Goal: Transaction & Acquisition: Purchase product/service

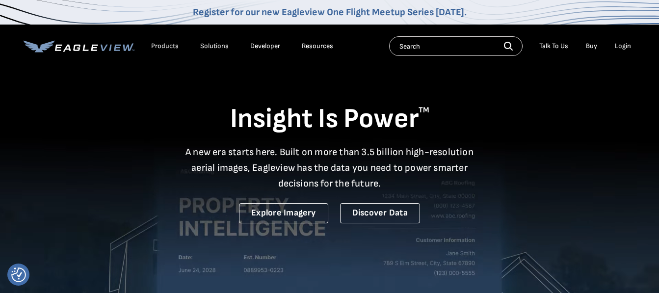
click at [623, 47] on div "Login" at bounding box center [623, 46] width 16 height 9
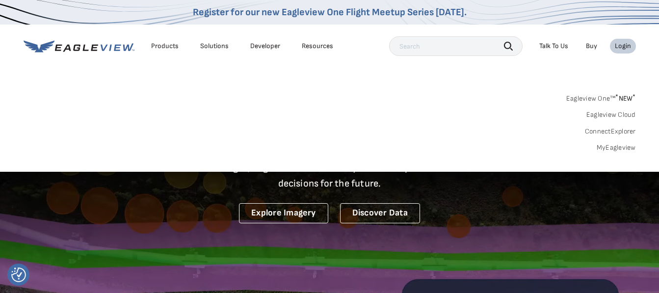
click at [623, 47] on div "Login" at bounding box center [623, 46] width 16 height 9
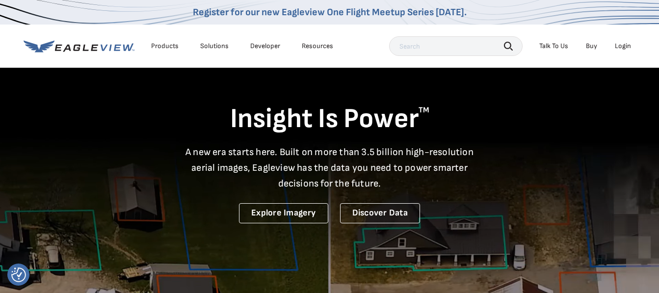
click at [623, 47] on div "Login" at bounding box center [623, 46] width 16 height 9
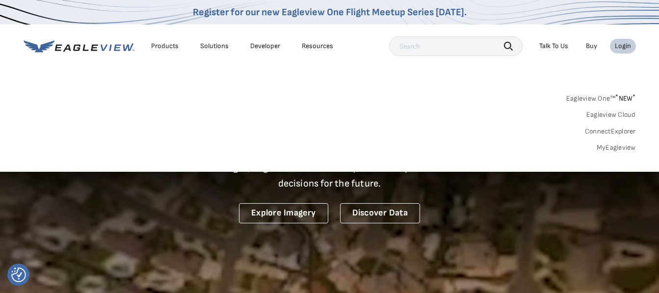
click at [623, 47] on div "Login" at bounding box center [623, 46] width 16 height 9
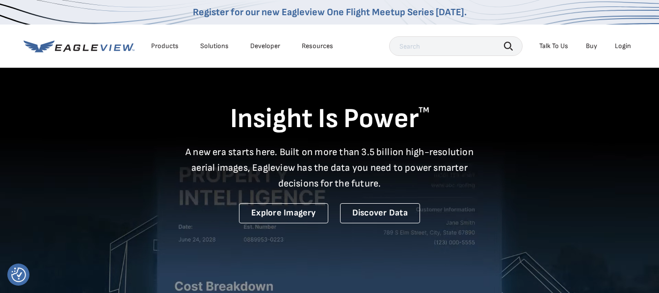
click at [623, 47] on div "Login" at bounding box center [623, 46] width 16 height 9
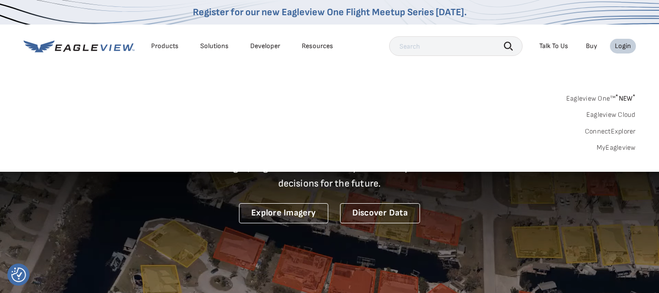
click at [618, 144] on link "MyEagleview" at bounding box center [616, 147] width 39 height 9
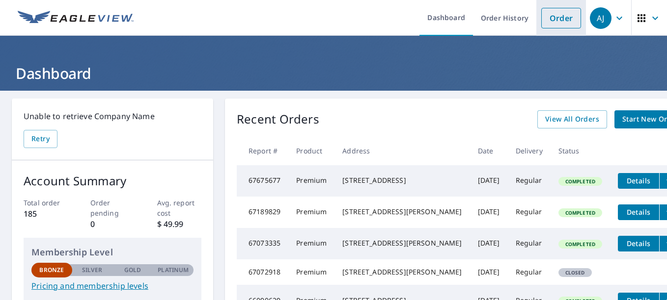
click at [548, 18] on link "Order" at bounding box center [561, 18] width 40 height 21
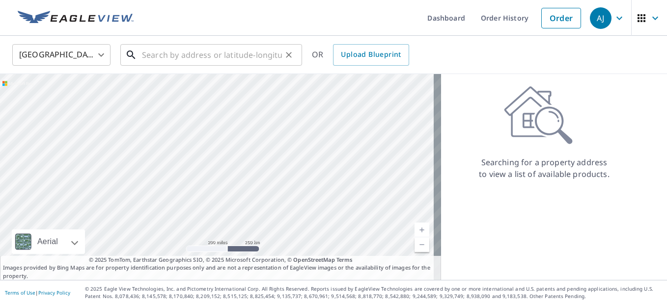
click at [147, 58] on input "text" at bounding box center [212, 54] width 140 height 27
